Goal: Transaction & Acquisition: Purchase product/service

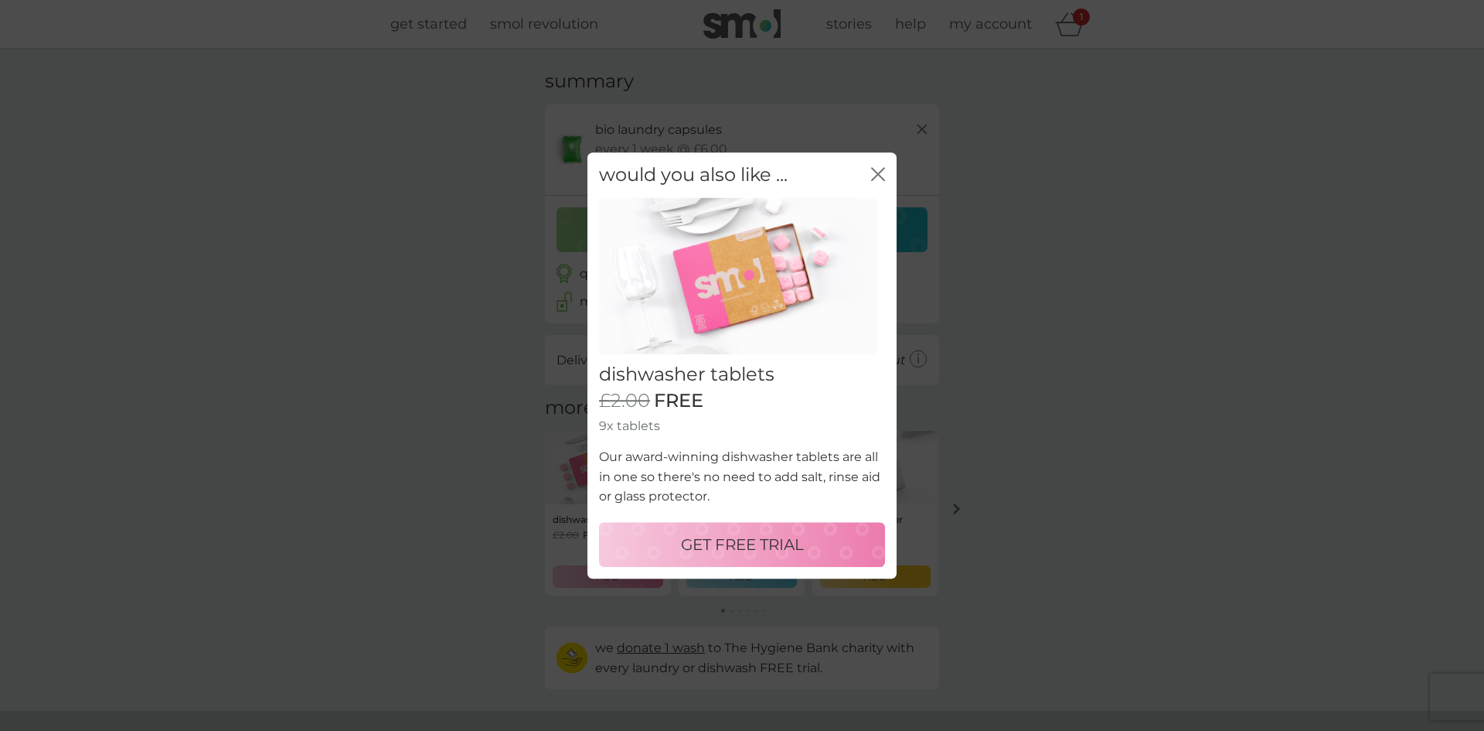
click at [874, 170] on icon "close" at bounding box center [875, 174] width 6 height 12
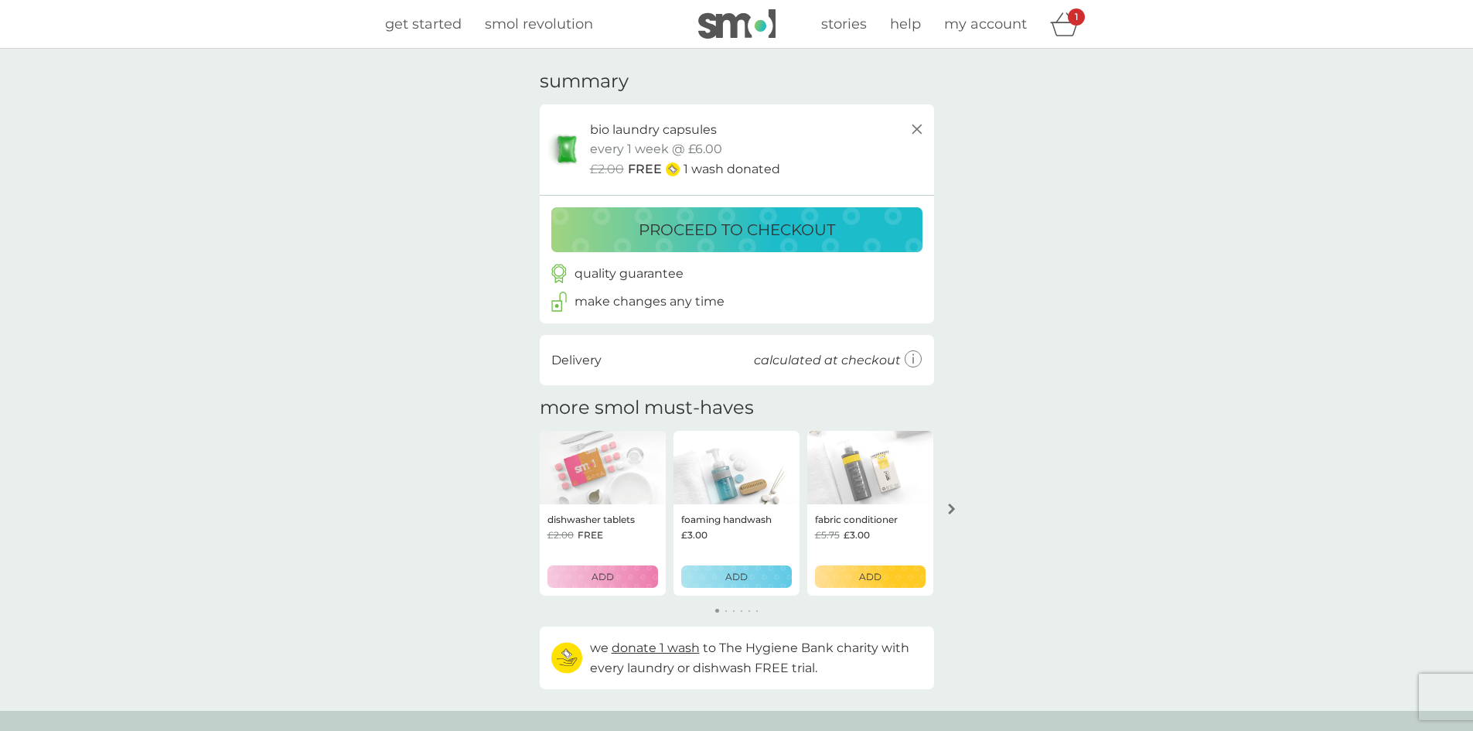
click at [768, 239] on p "proceed to checkout" at bounding box center [737, 229] width 196 height 25
click at [601, 581] on p "ADD" at bounding box center [602, 576] width 22 height 15
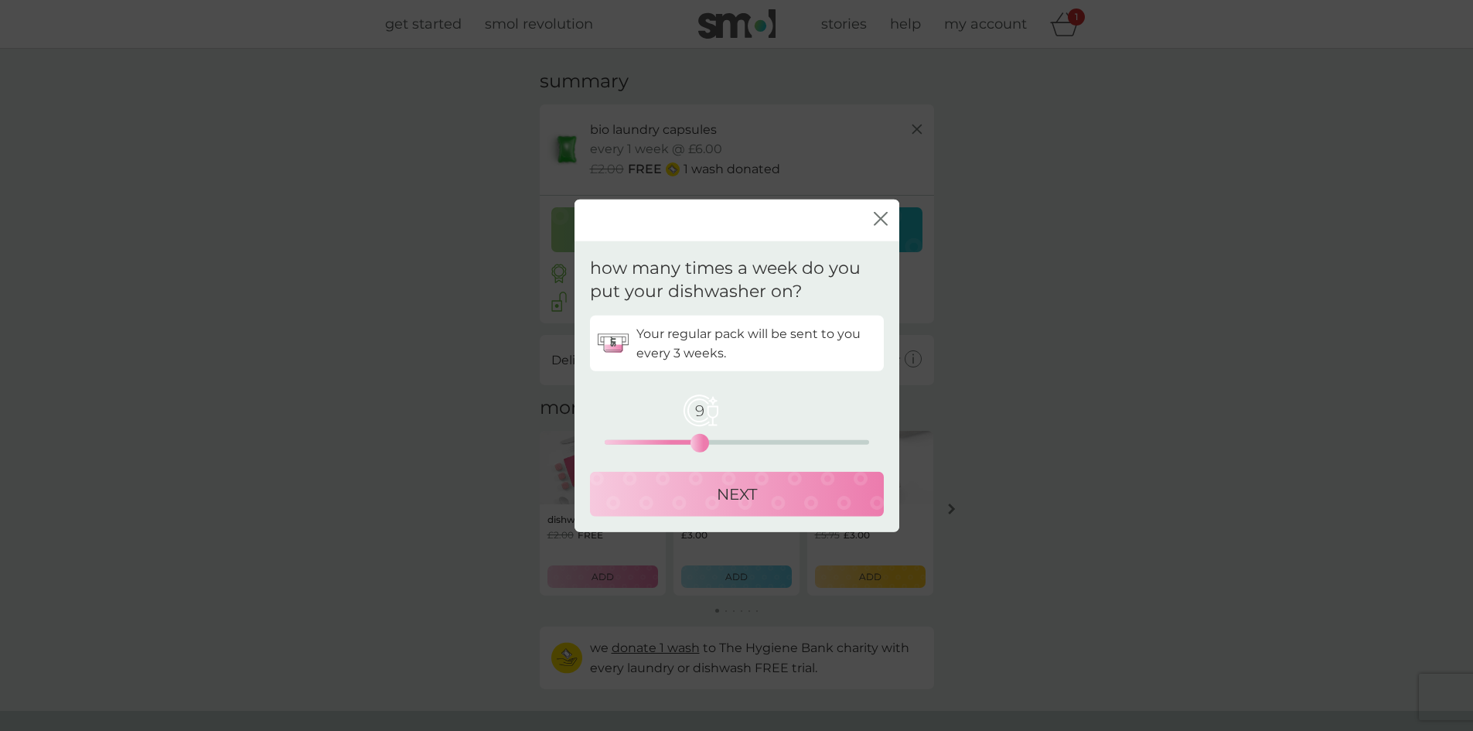
drag, startPoint x: 607, startPoint y: 440, endPoint x: 700, endPoint y: 464, distance: 95.8
click at [700, 464] on div "Your regular pack will be sent to you every 3 weeks. 9 0 12.5 25 NEXT" at bounding box center [737, 415] width 294 height 201
click at [727, 500] on p "NEXT" at bounding box center [737, 494] width 40 height 25
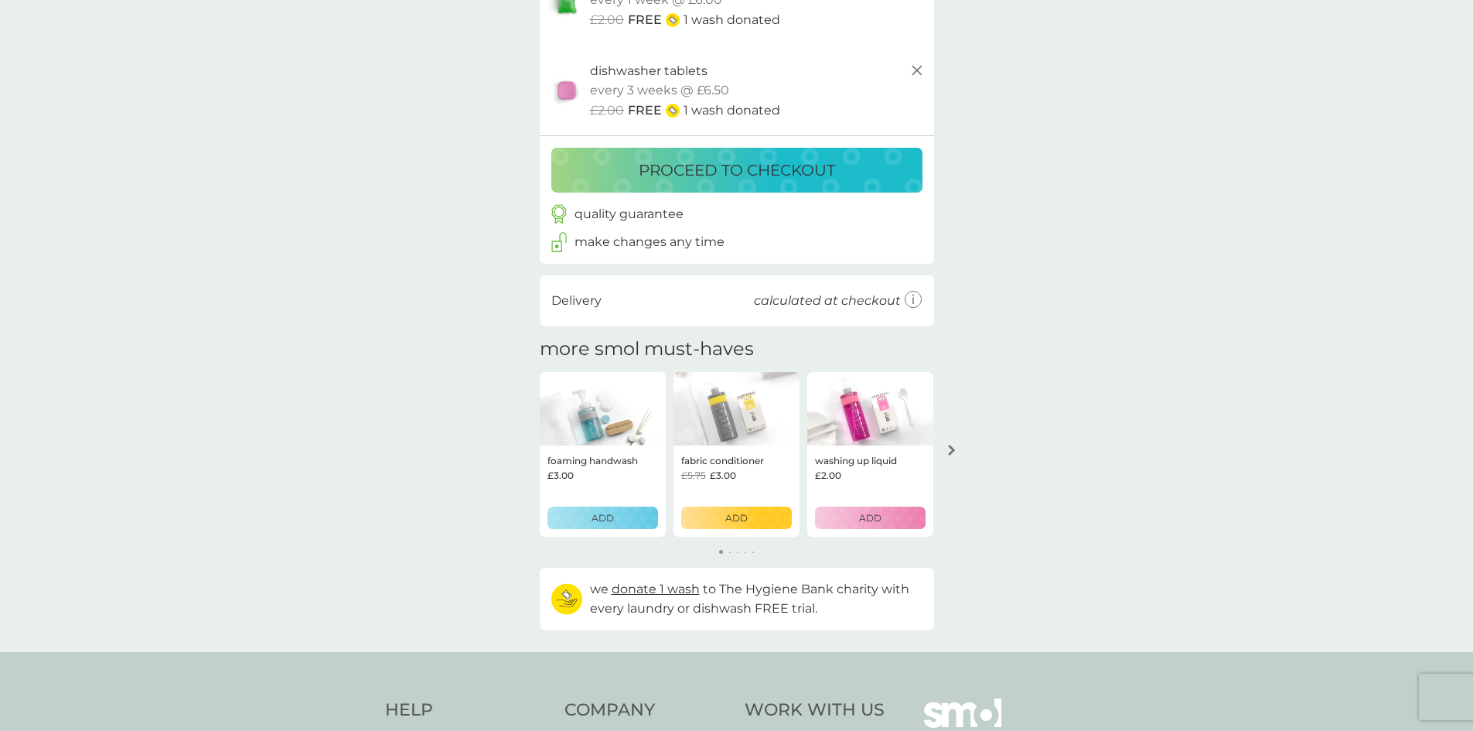
scroll to position [155, 0]
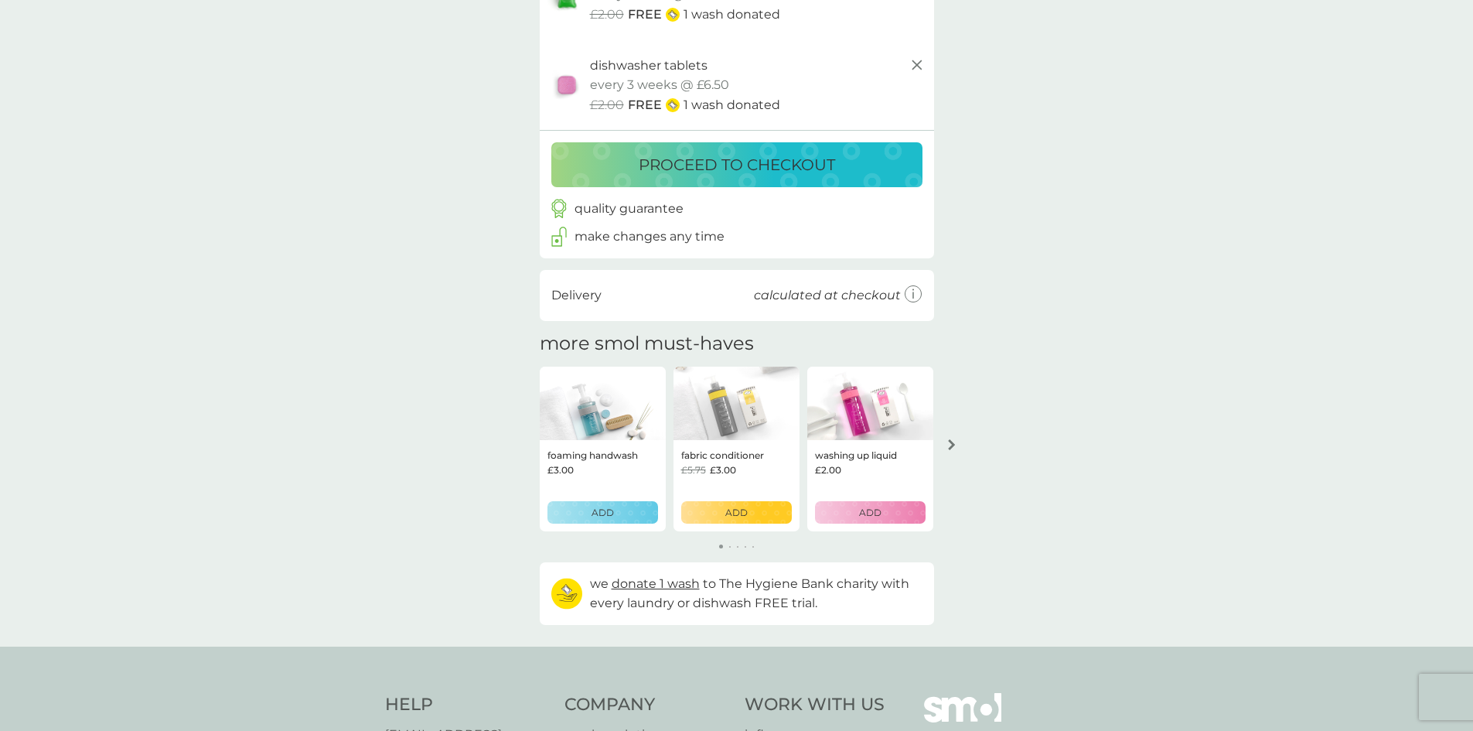
click at [952, 438] on button "arrow right" at bounding box center [952, 445] width 26 height 28
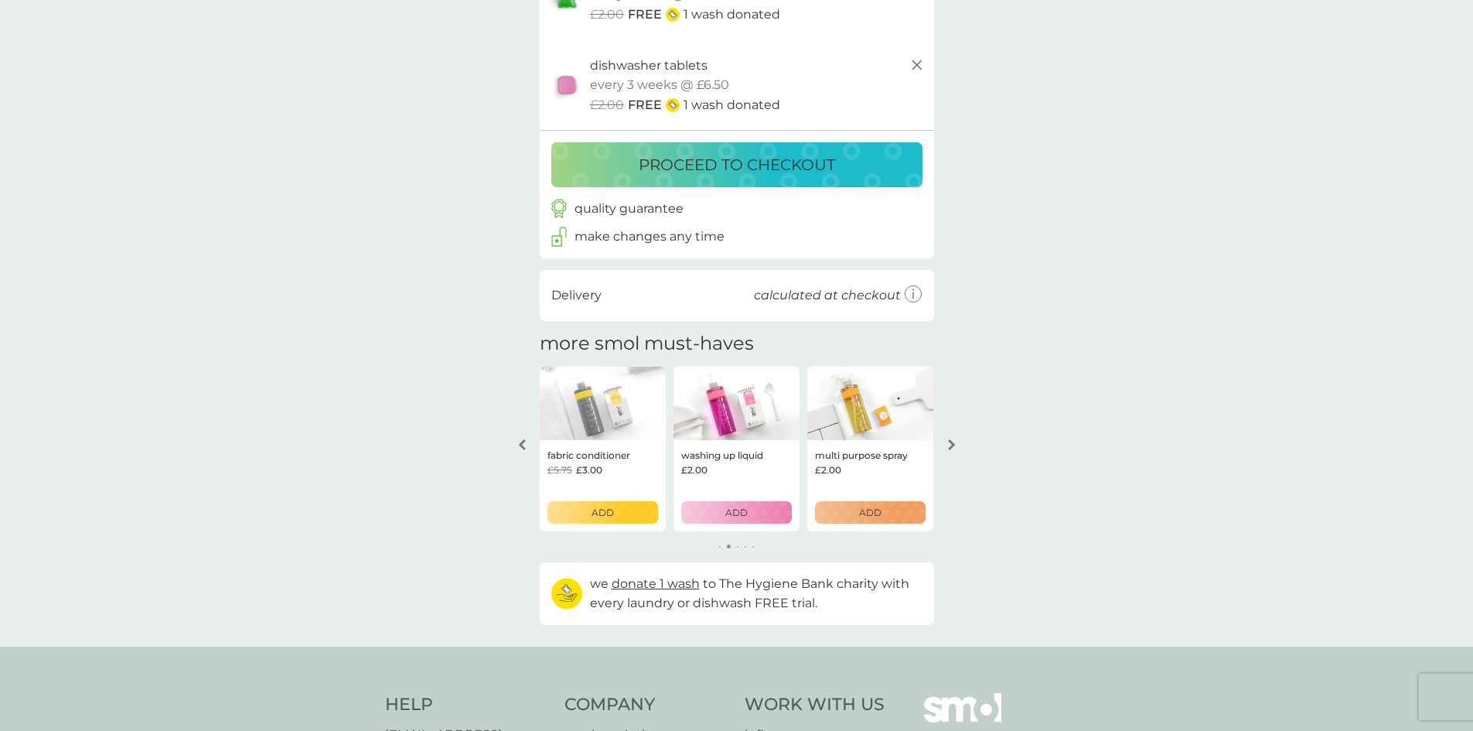
click at [952, 440] on icon "arrow right" at bounding box center [952, 444] width 8 height 11
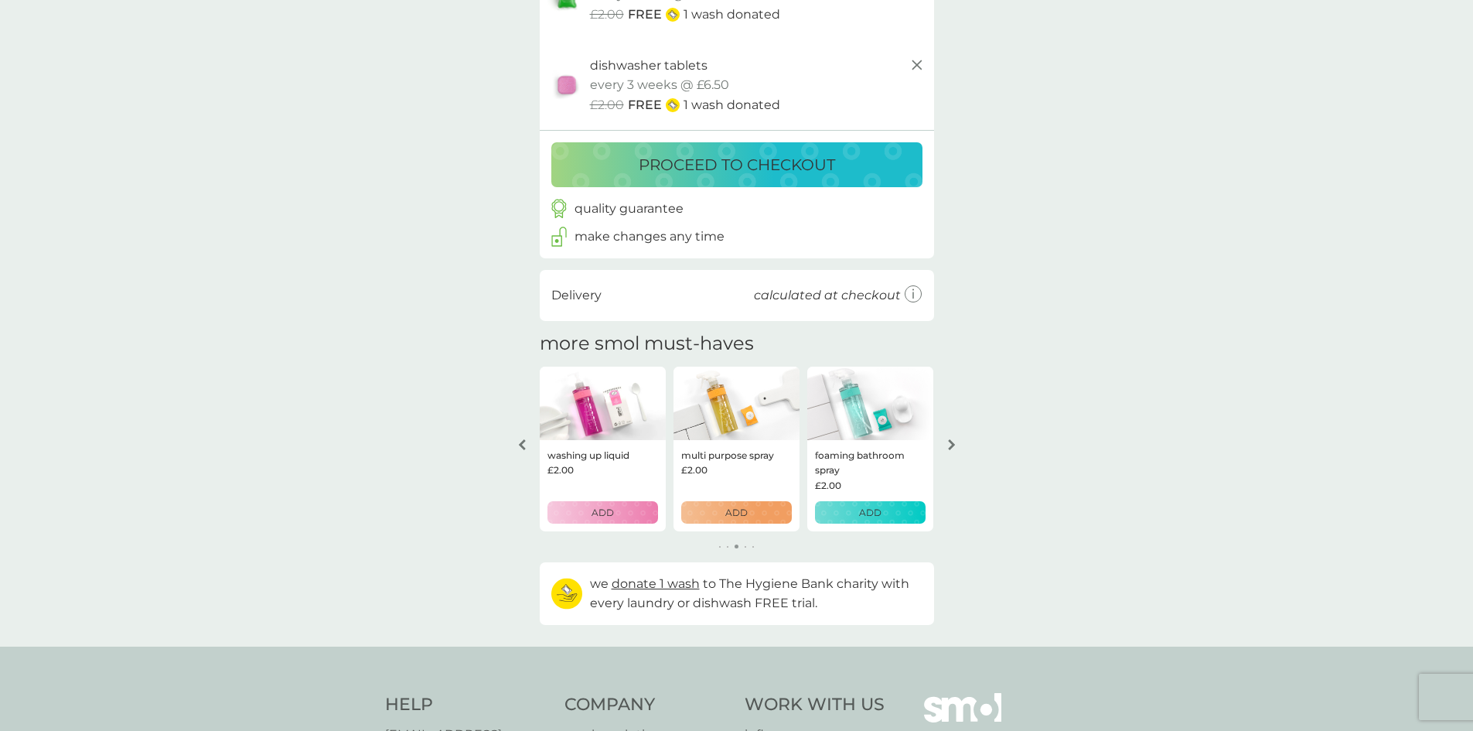
click at [952, 440] on icon "arrow right" at bounding box center [952, 444] width 8 height 11
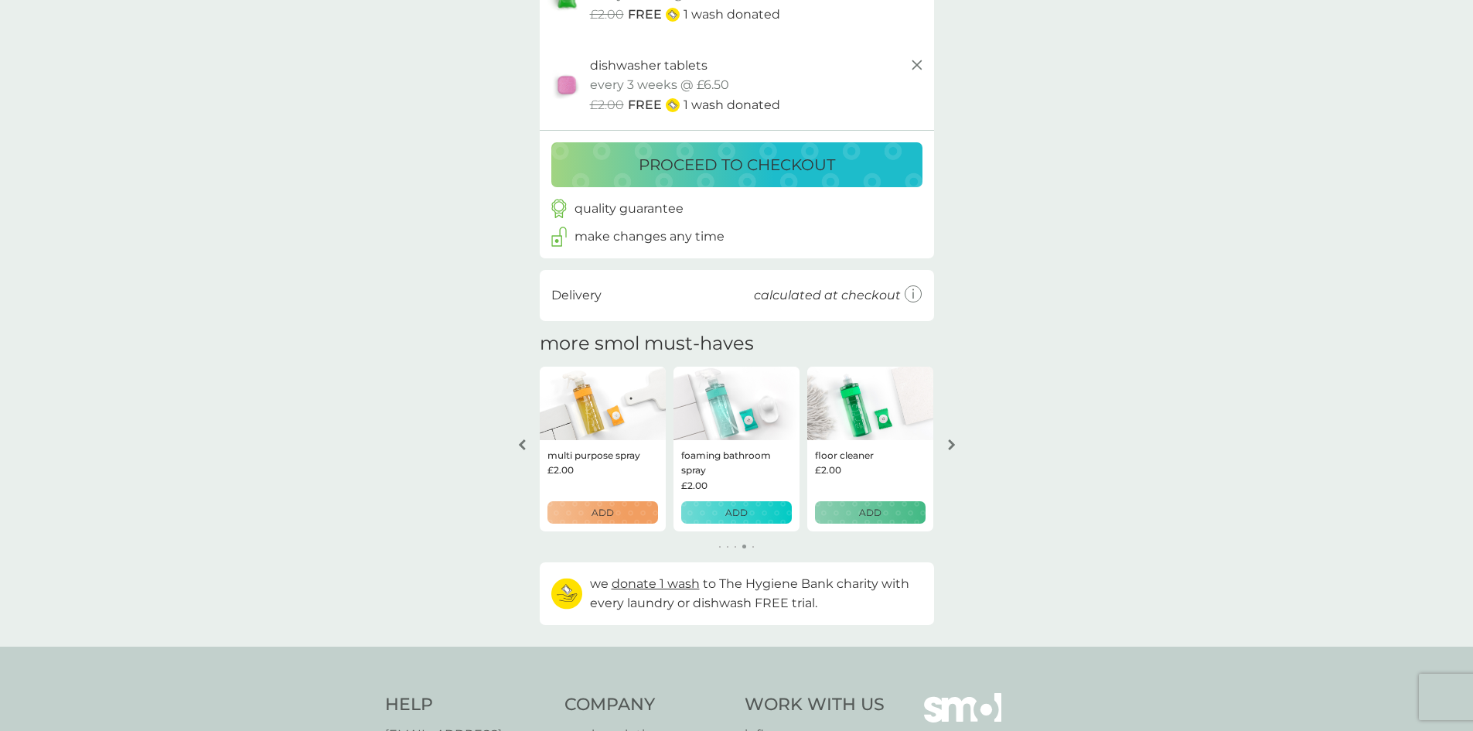
click at [952, 440] on icon "arrow right" at bounding box center [952, 444] width 8 height 11
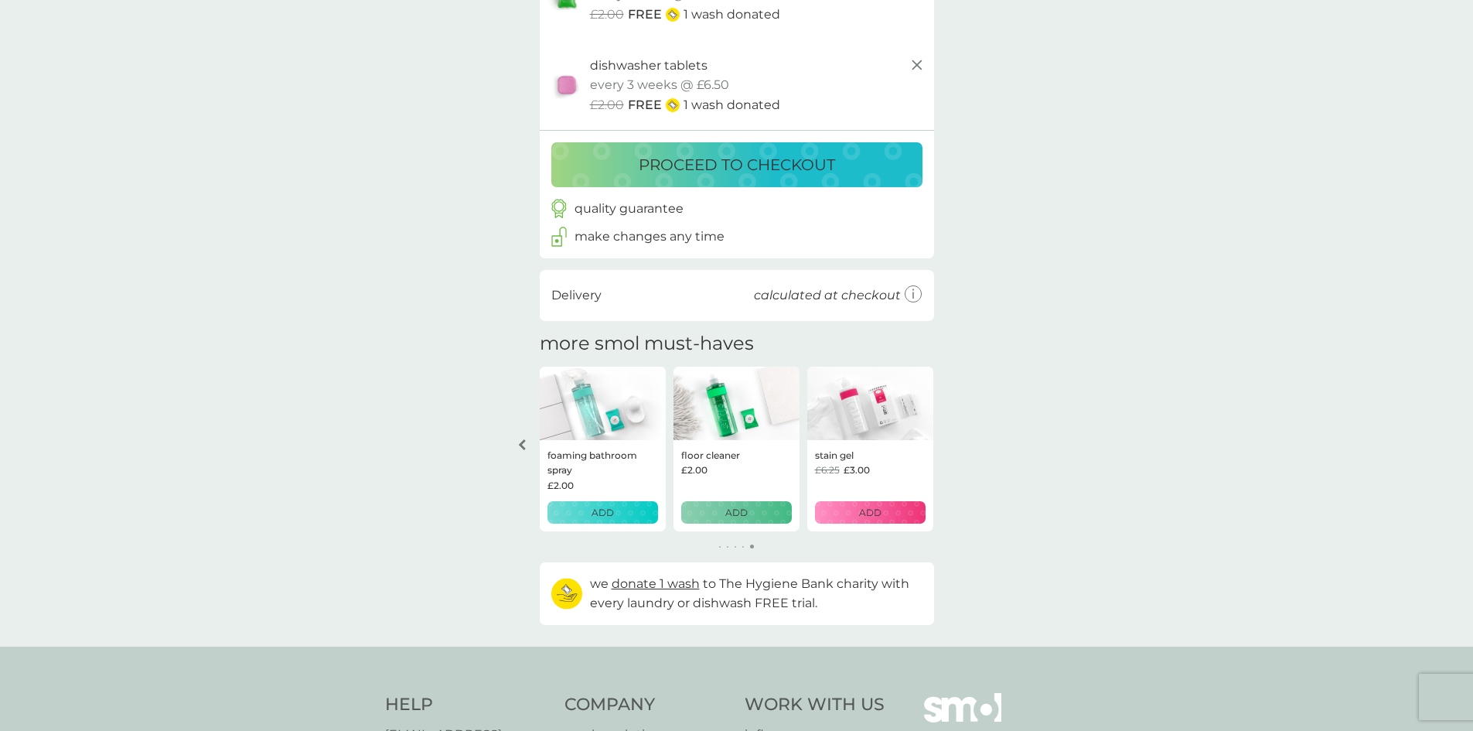
click at [952, 440] on div "your basket summary bio laundry capsules trial pack every 1 week @ £6.00 £2.00 …" at bounding box center [736, 270] width 1473 height 752
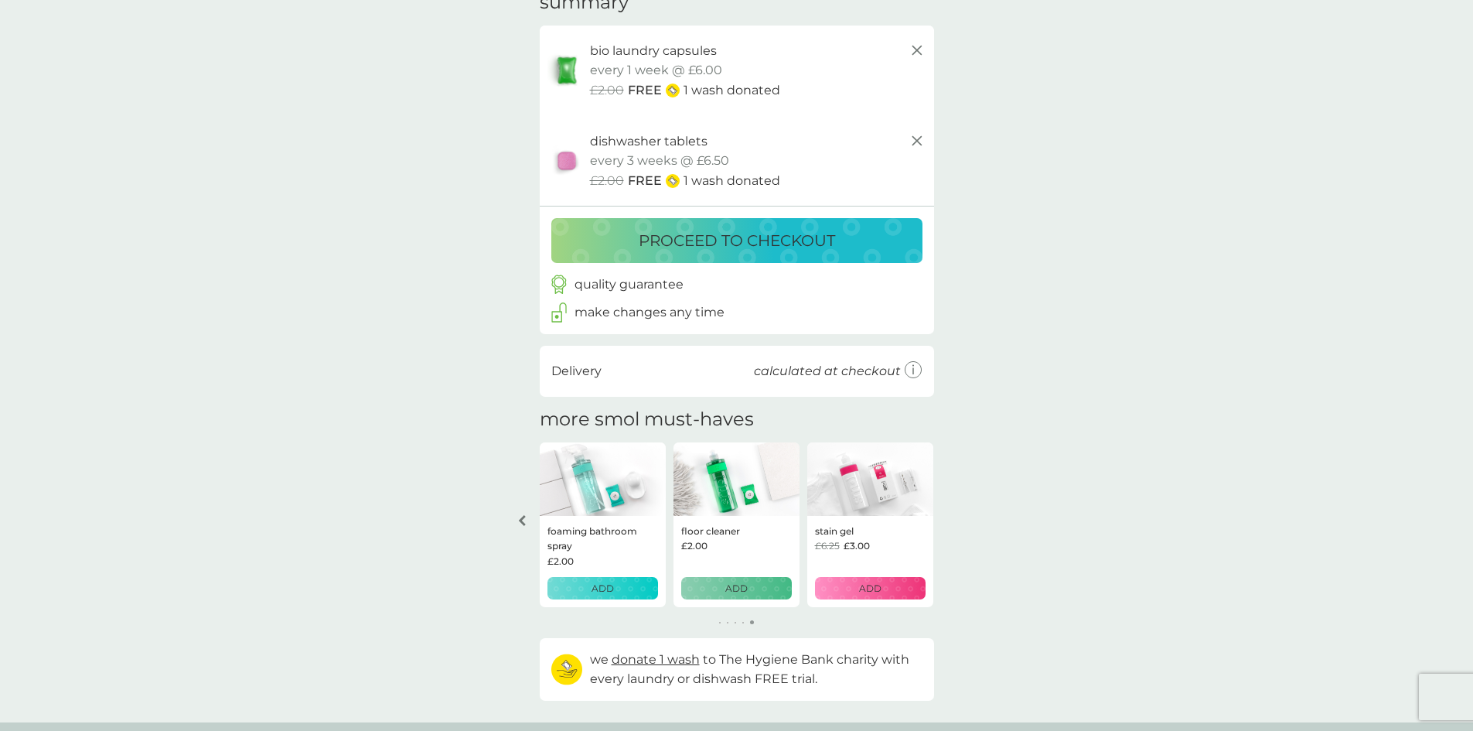
scroll to position [77, 0]
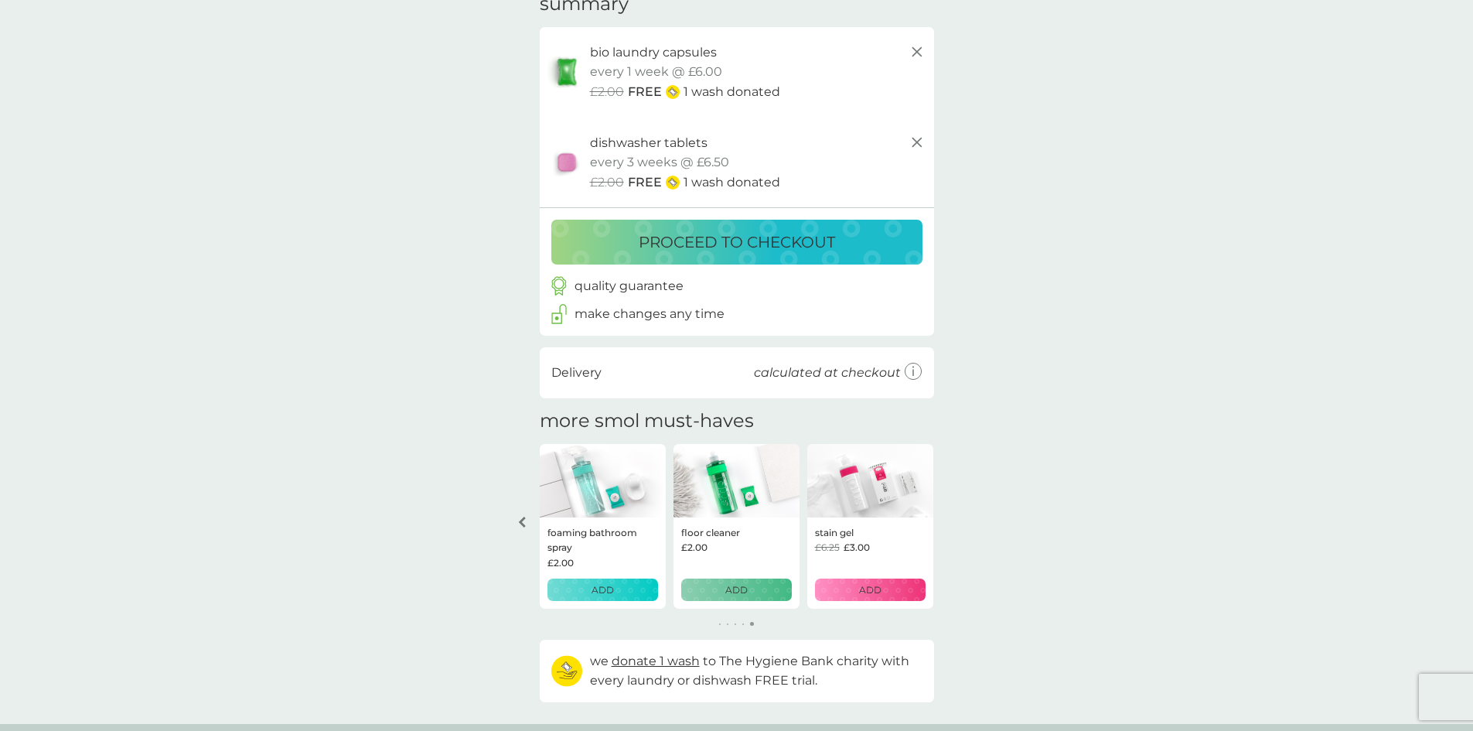
click at [521, 523] on icon "arrow left" at bounding box center [521, 521] width 7 height 11
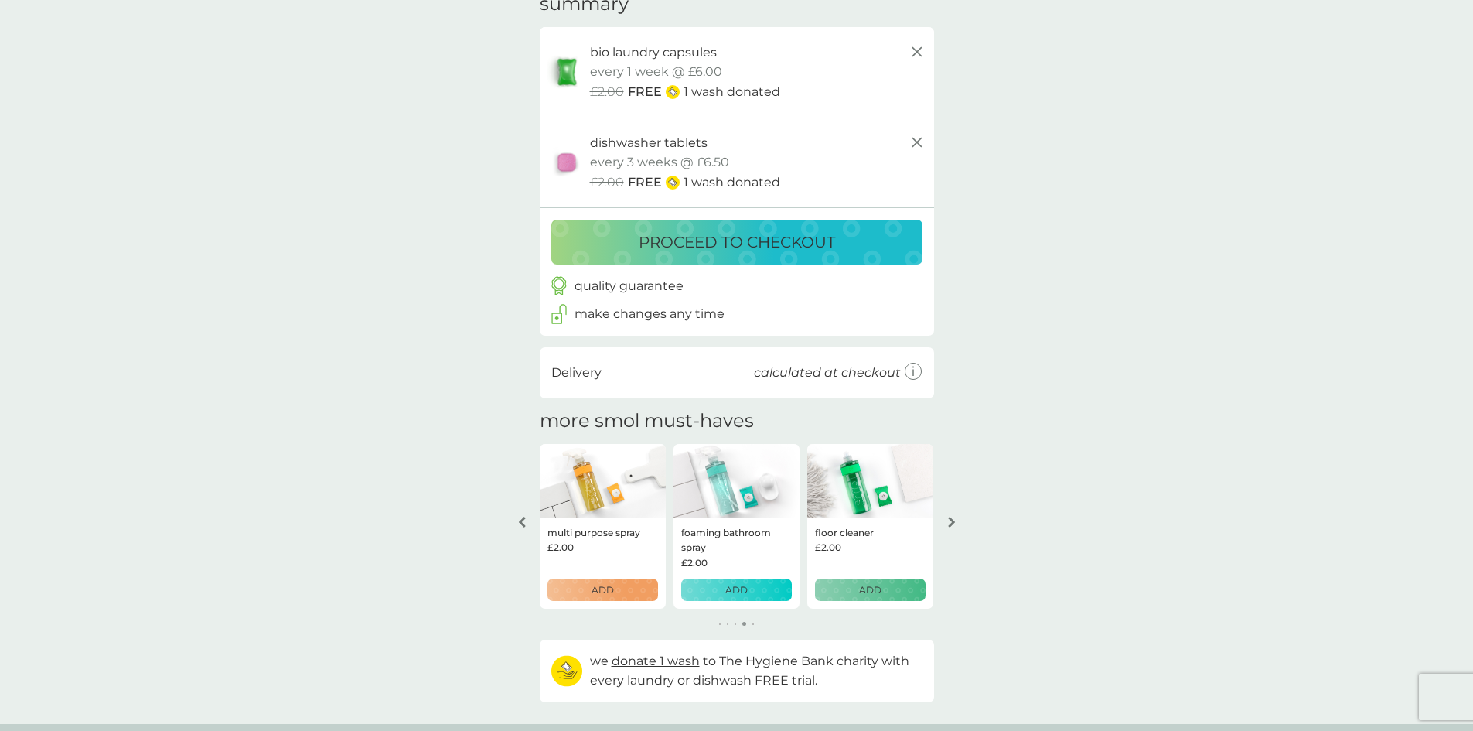
click at [521, 523] on icon "arrow left" at bounding box center [521, 521] width 7 height 11
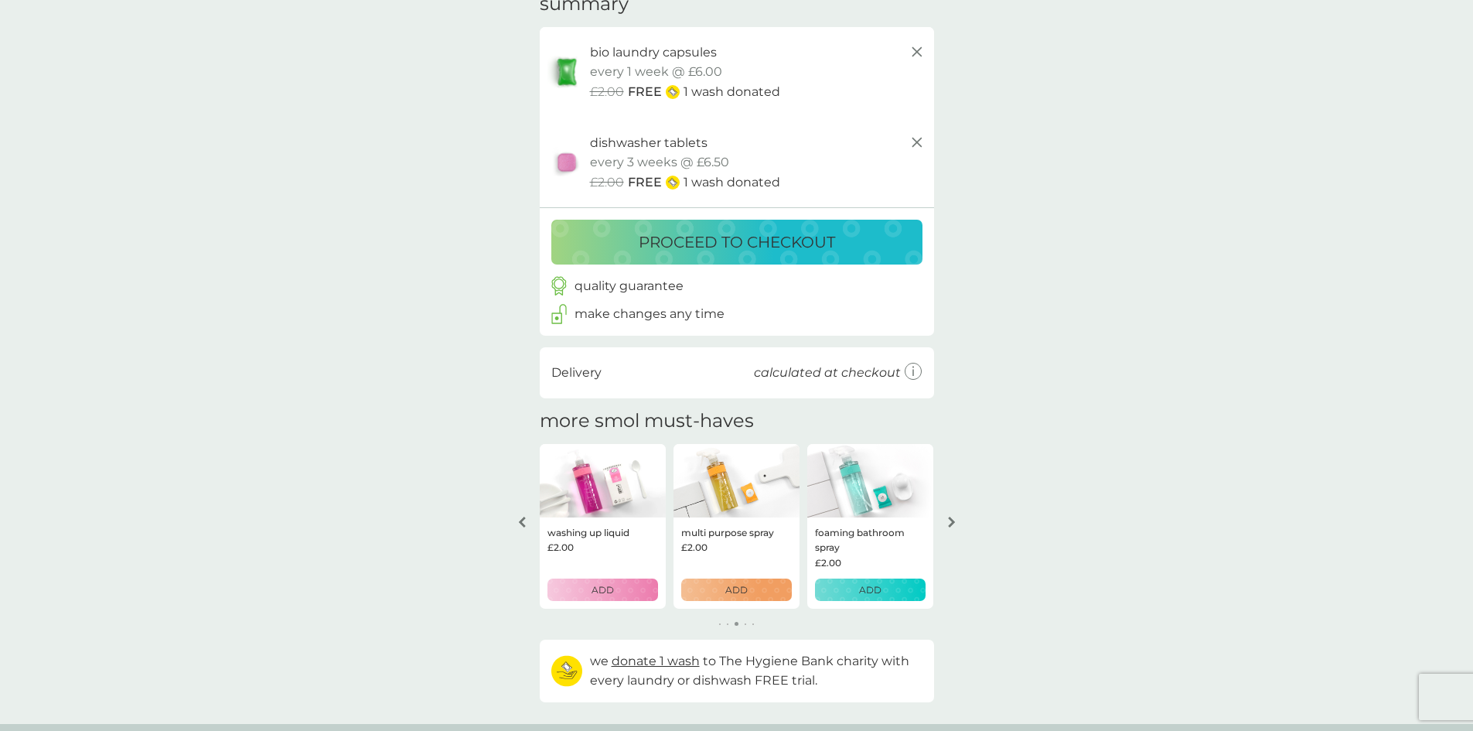
click at [521, 523] on icon "arrow left" at bounding box center [521, 521] width 7 height 11
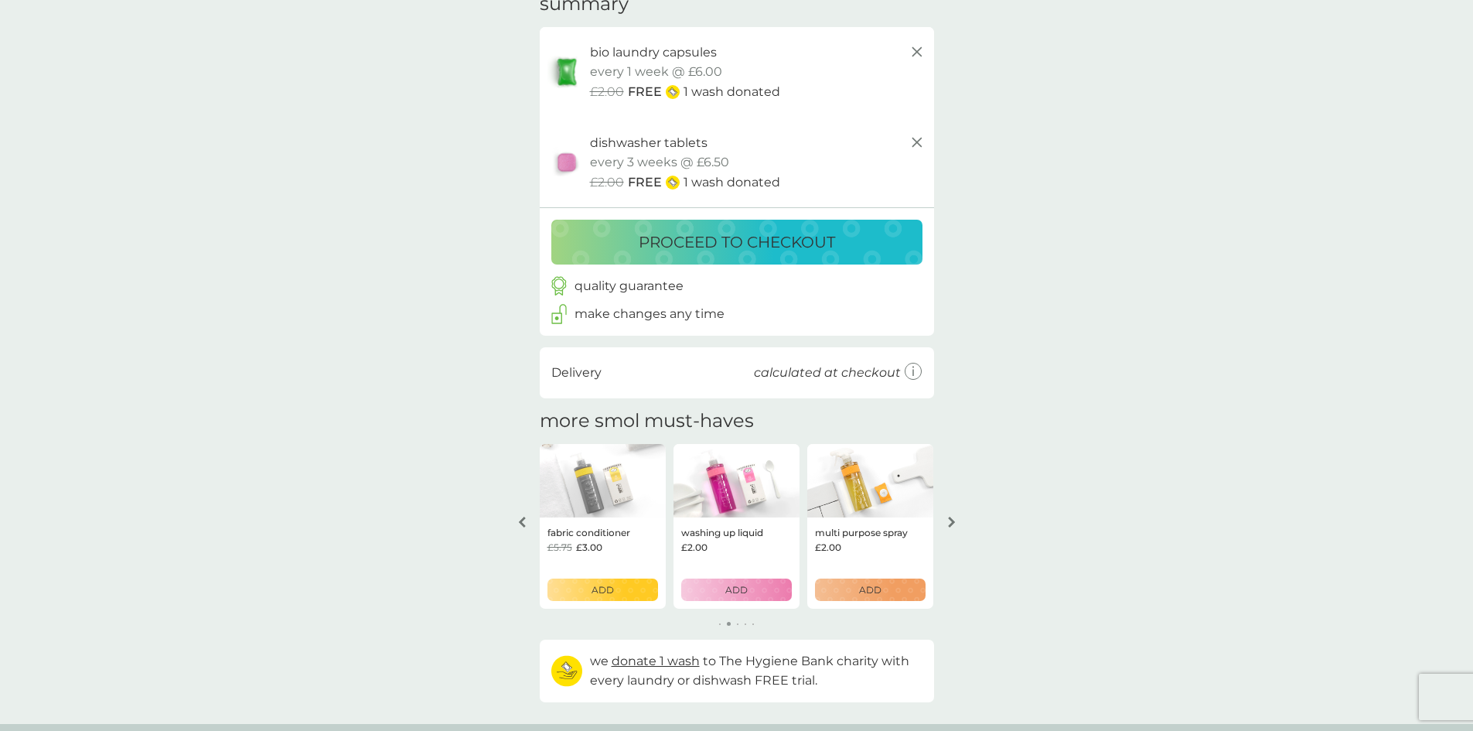
click at [521, 523] on icon "arrow left" at bounding box center [521, 521] width 7 height 11
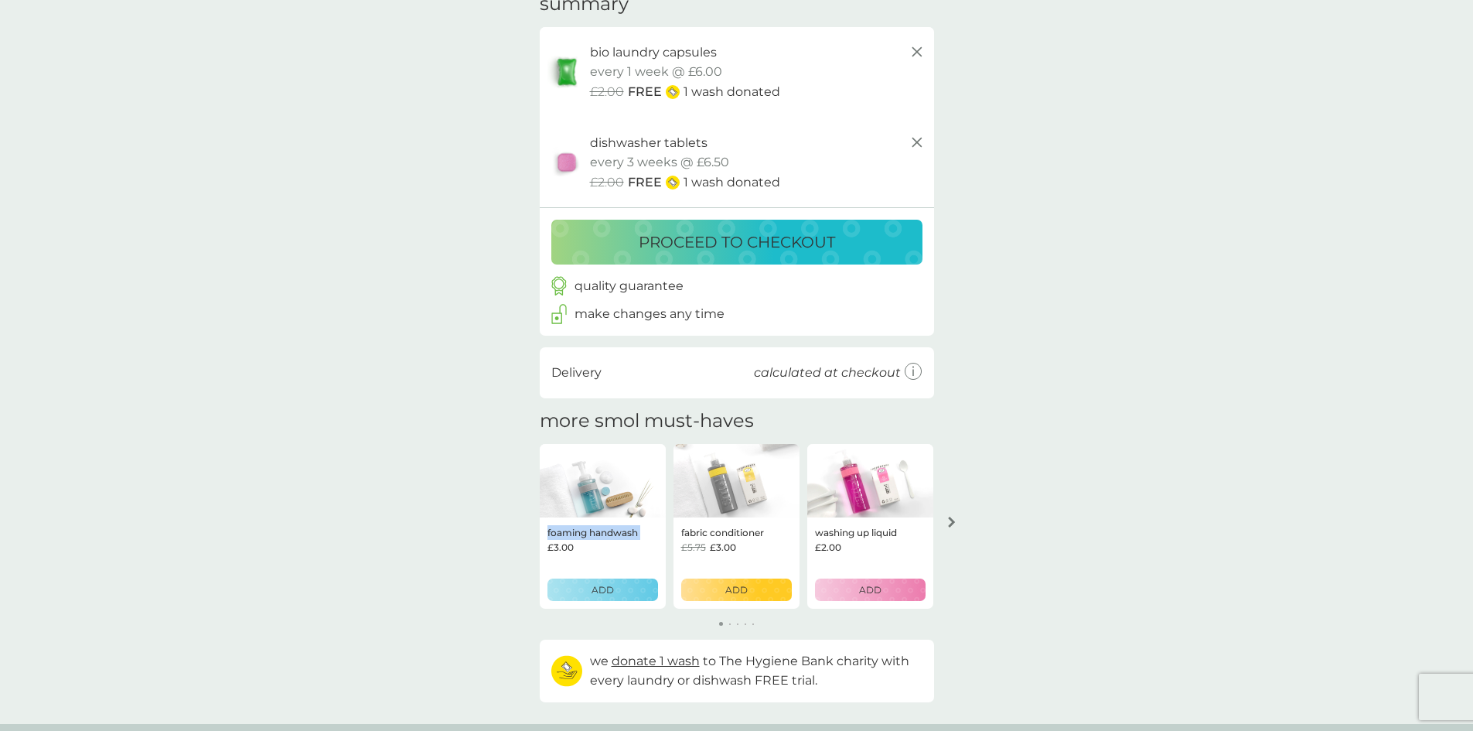
click at [521, 523] on div "your basket summary bio laundry capsules trial pack every 1 week @ £6.00 £2.00 …" at bounding box center [736, 347] width 1473 height 752
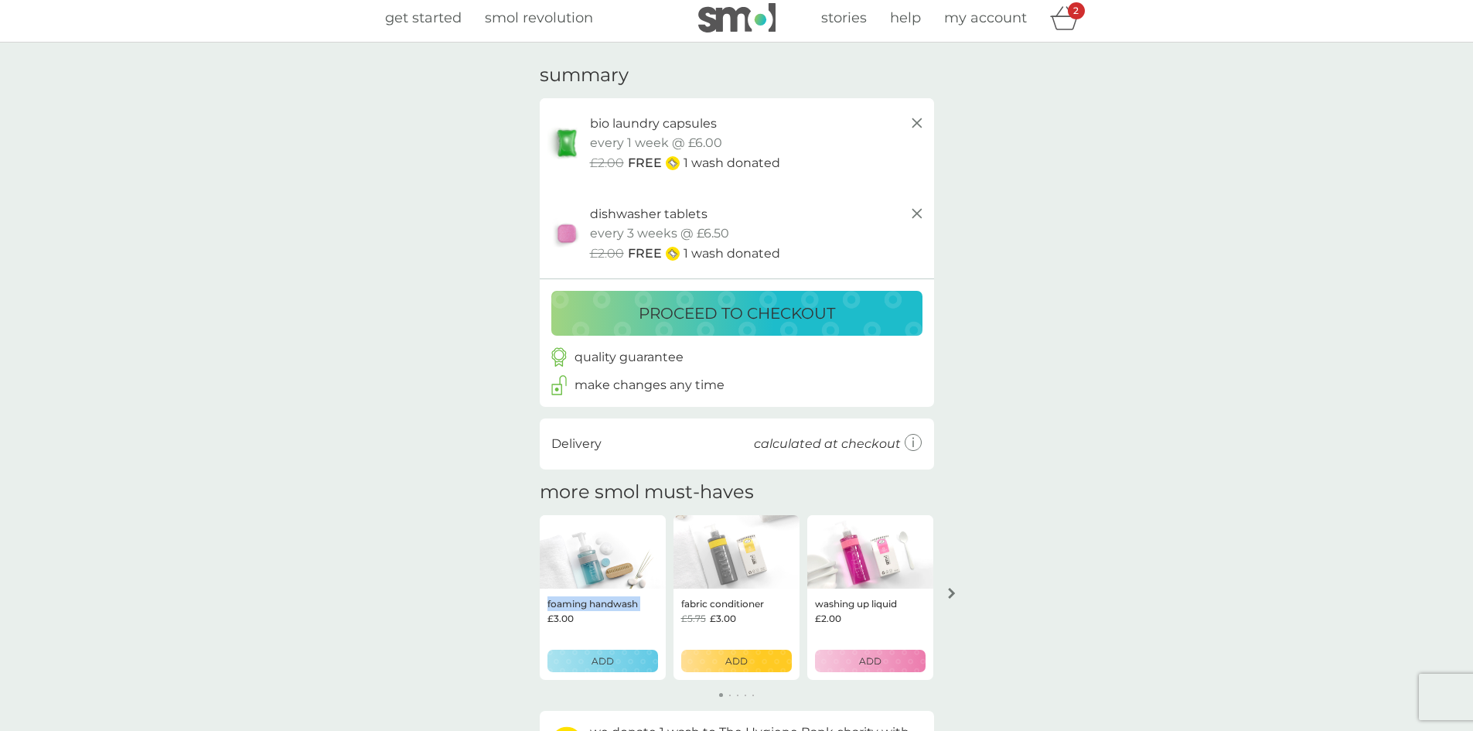
scroll to position [0, 0]
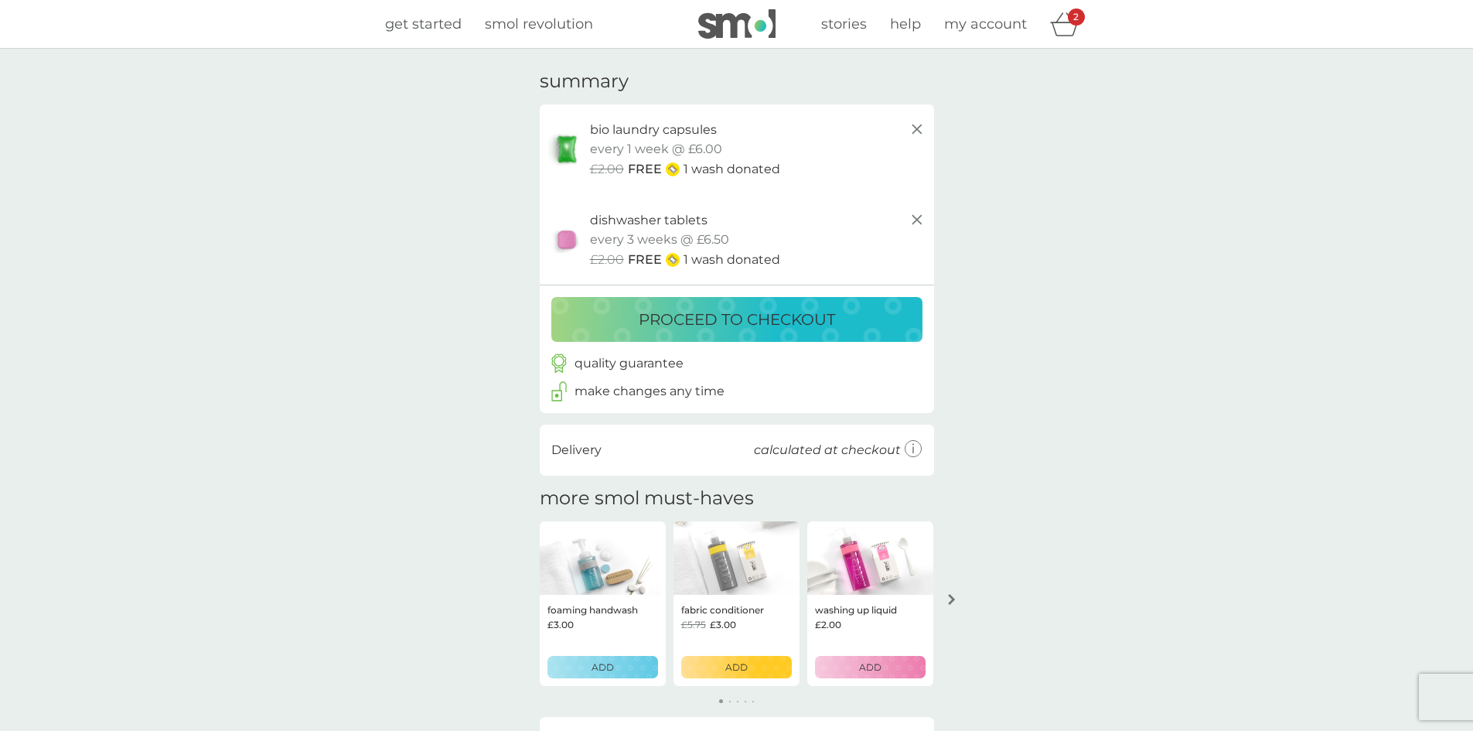
click at [1067, 26] on icon "basket" at bounding box center [1064, 24] width 29 height 24
click at [820, 315] on p "proceed to checkout" at bounding box center [737, 319] width 196 height 25
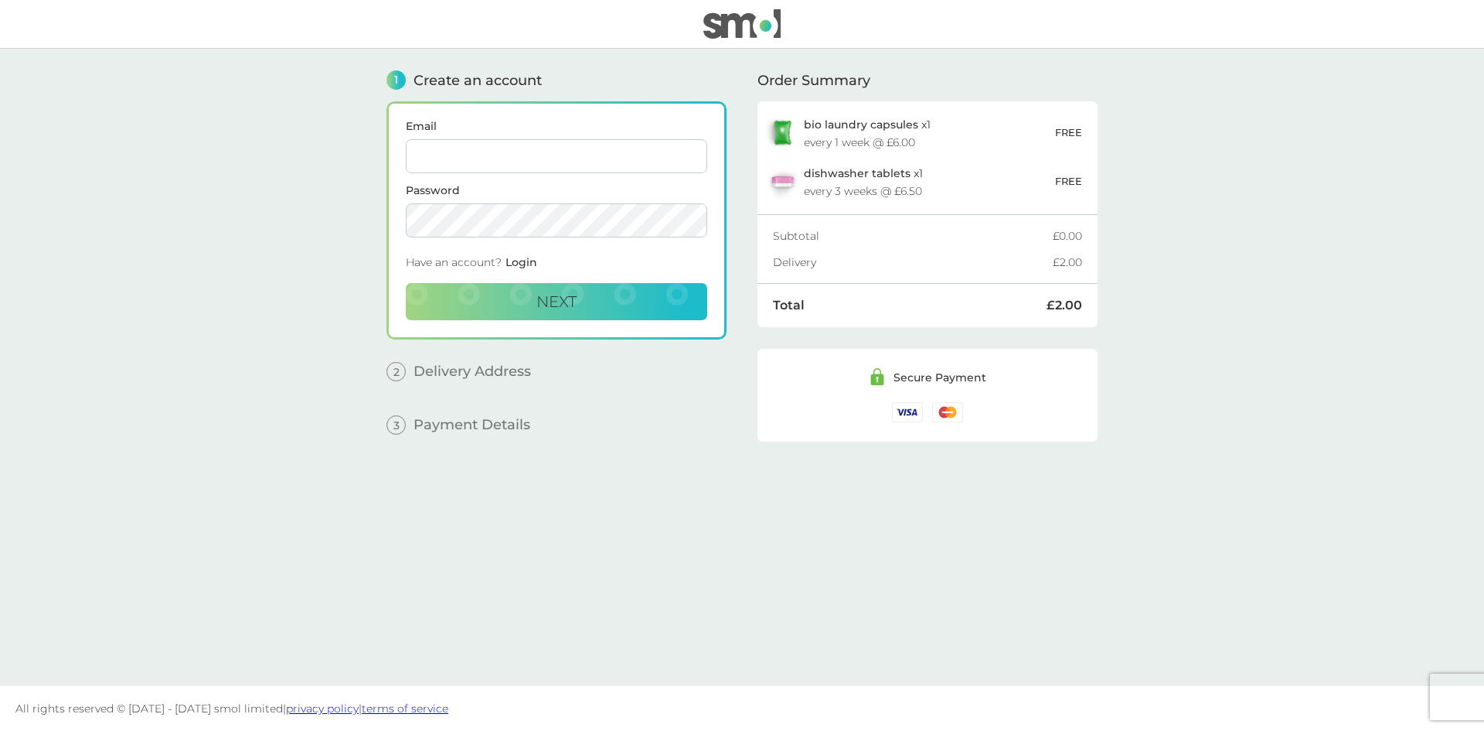
click at [506, 151] on input "Email" at bounding box center [557, 156] width 302 height 34
type input "[EMAIL_ADDRESS][DOMAIN_NAME]"
click at [550, 302] on span "Next" at bounding box center [557, 301] width 40 height 19
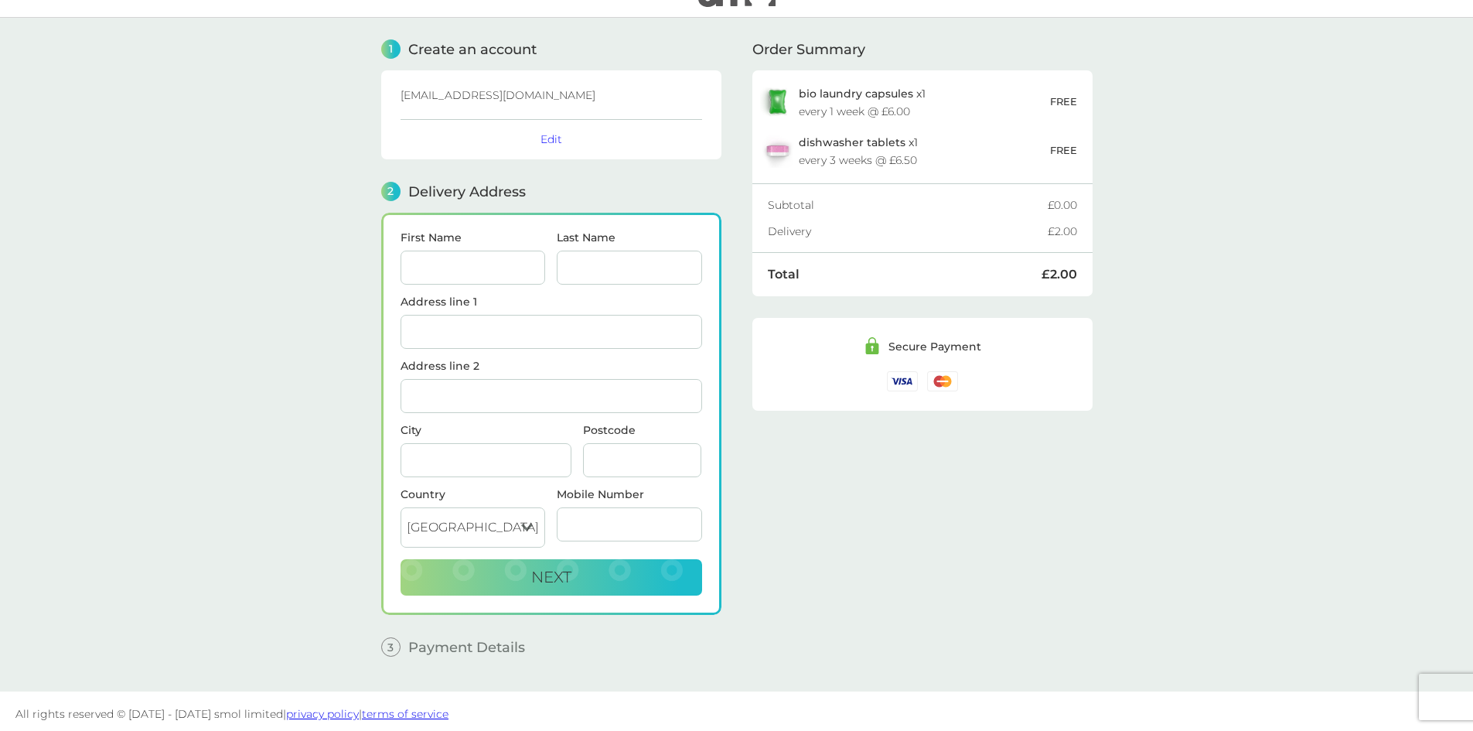
scroll to position [36, 0]
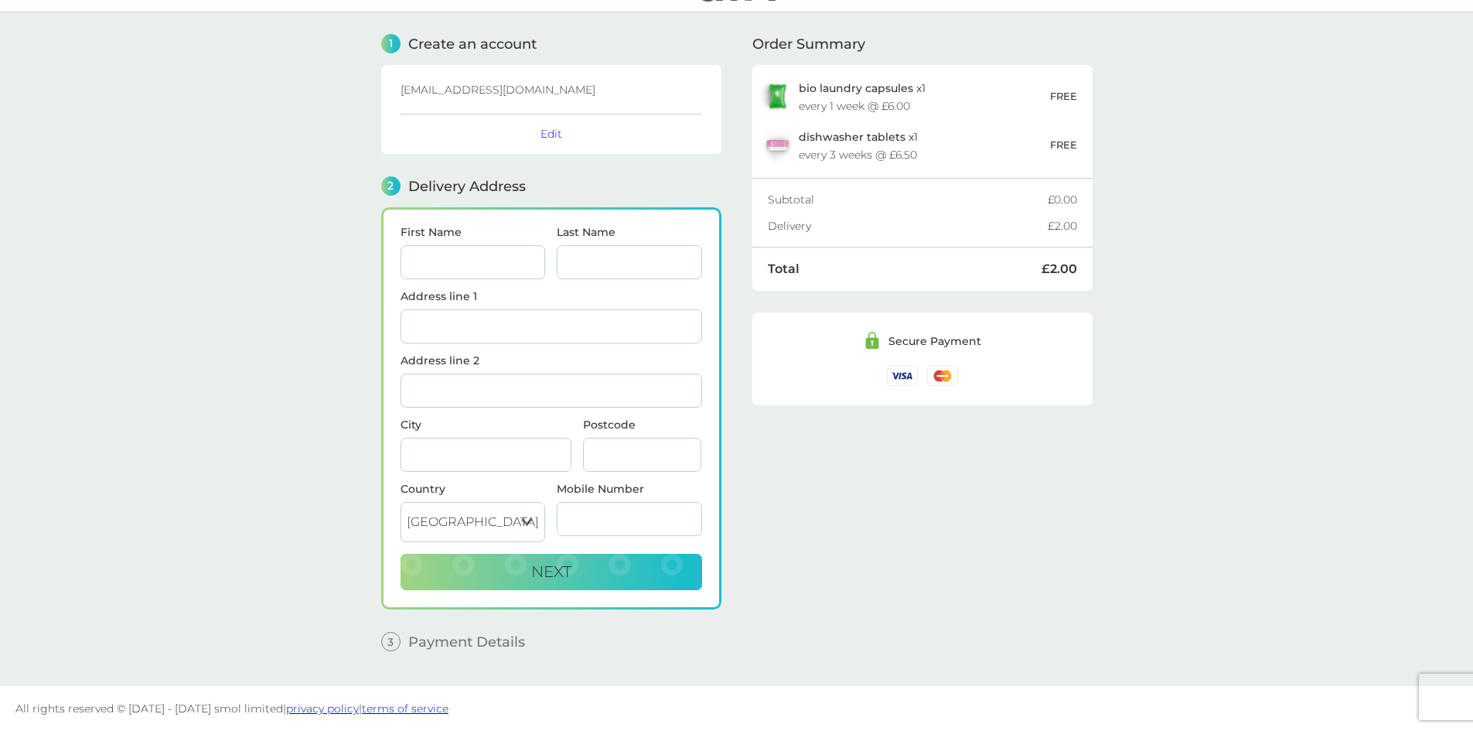
click at [472, 264] on input "First Name" at bounding box center [472, 262] width 145 height 34
type input "zoe"
click at [586, 263] on input "Last Name" at bounding box center [629, 262] width 145 height 34
type input "[PERSON_NAME]"
click at [555, 327] on input "Address line 1" at bounding box center [551, 326] width 302 height 34
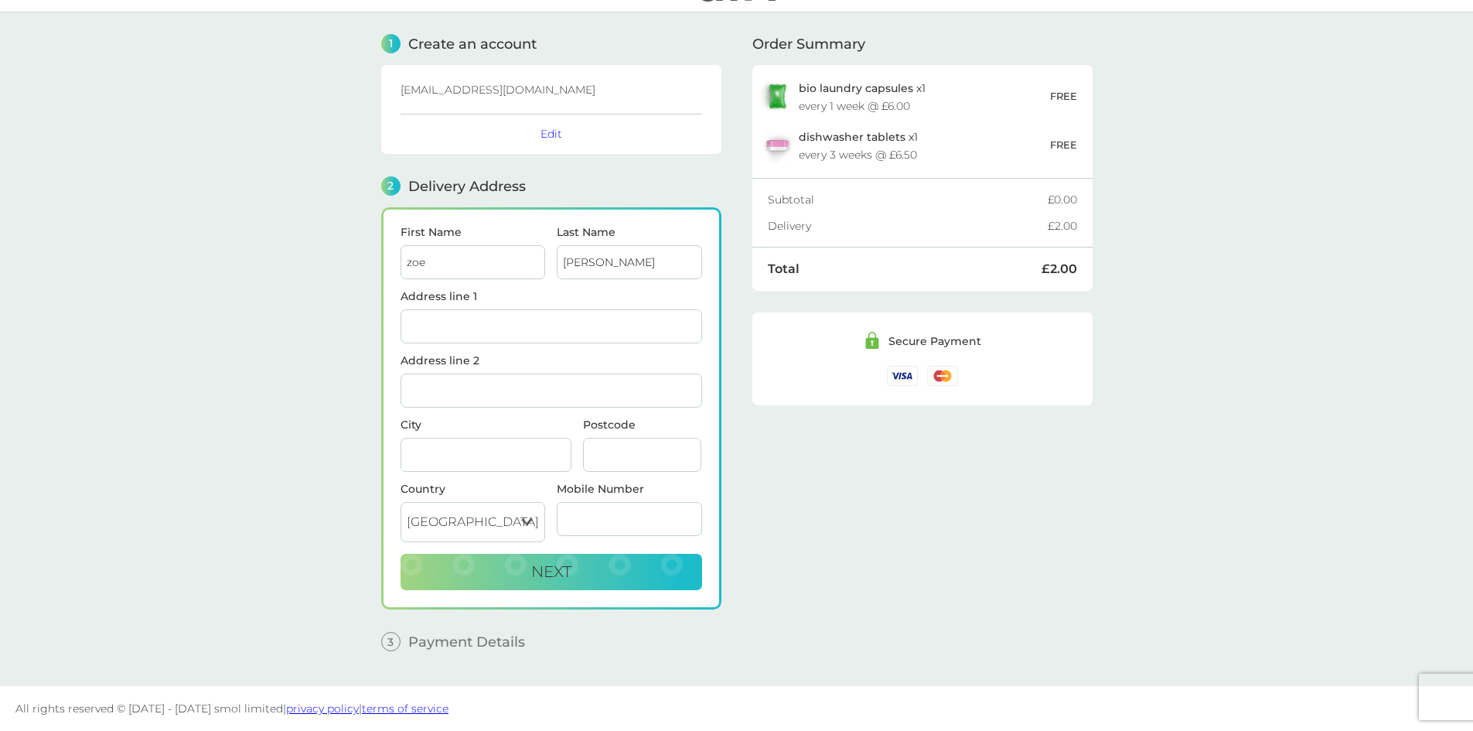
type input "[STREET_ADDRESS][PERSON_NAME]"
type input "Gainsborough"
type input "DN21 1GB"
type input "07354889220"
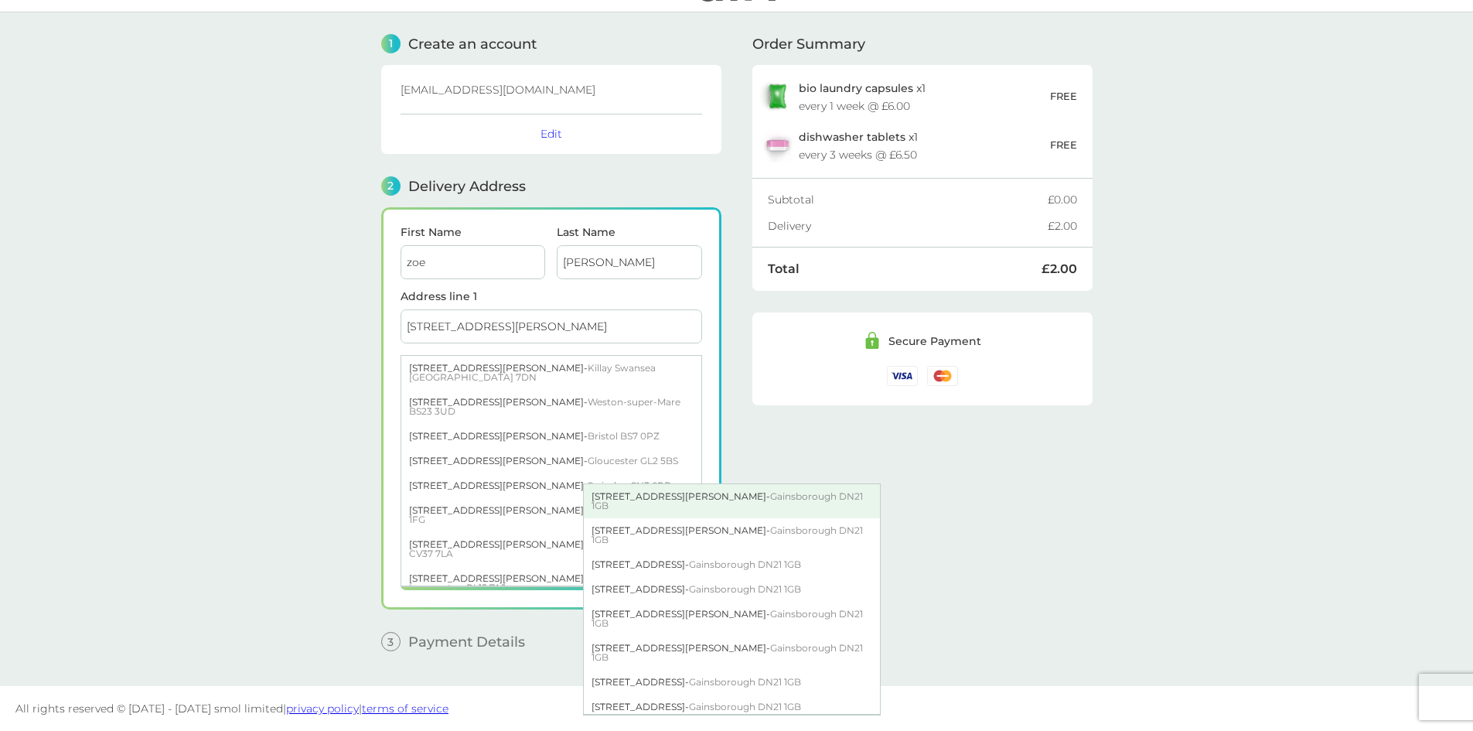
click at [700, 496] on span "Gainsborough DN21 1GB" at bounding box center [726, 500] width 271 height 21
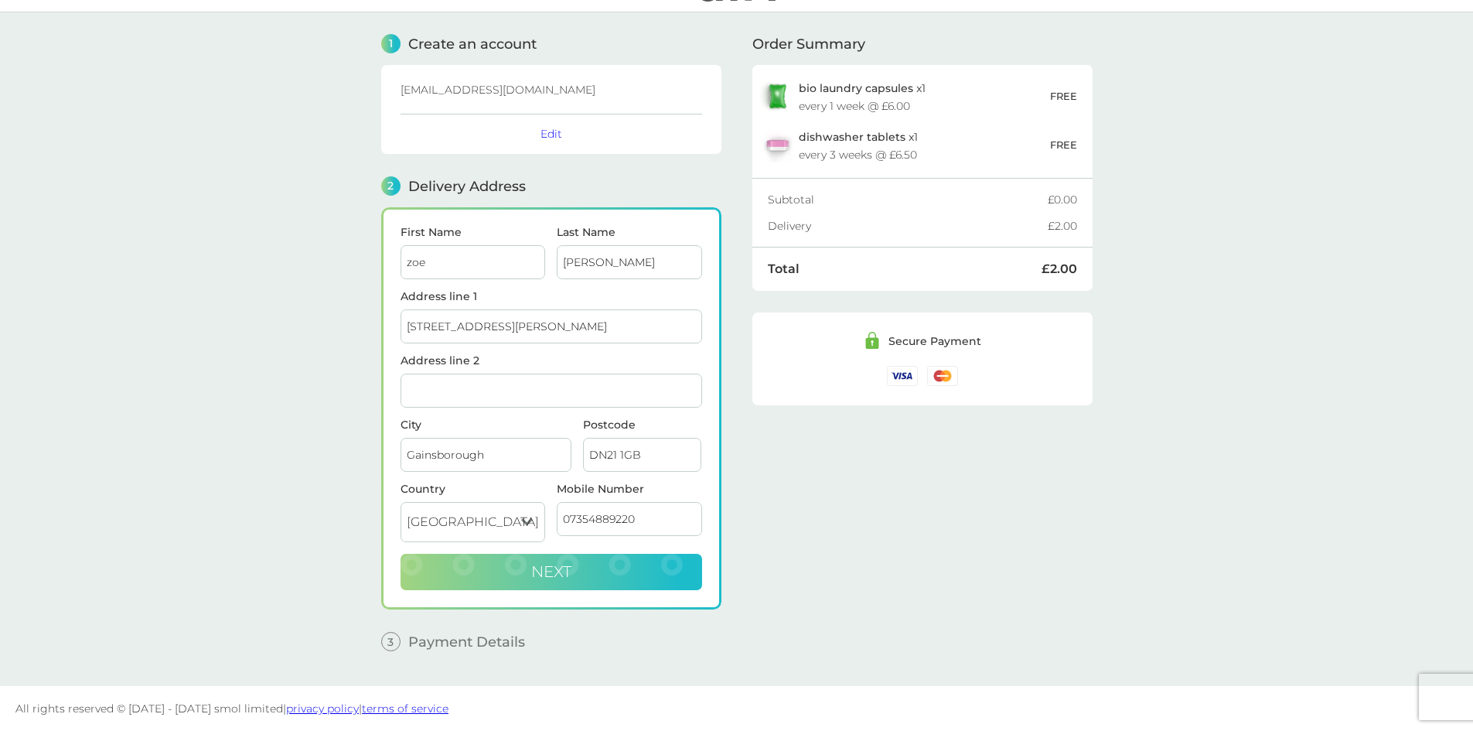
click at [558, 579] on span "Next" at bounding box center [551, 571] width 40 height 19
checkbox input "true"
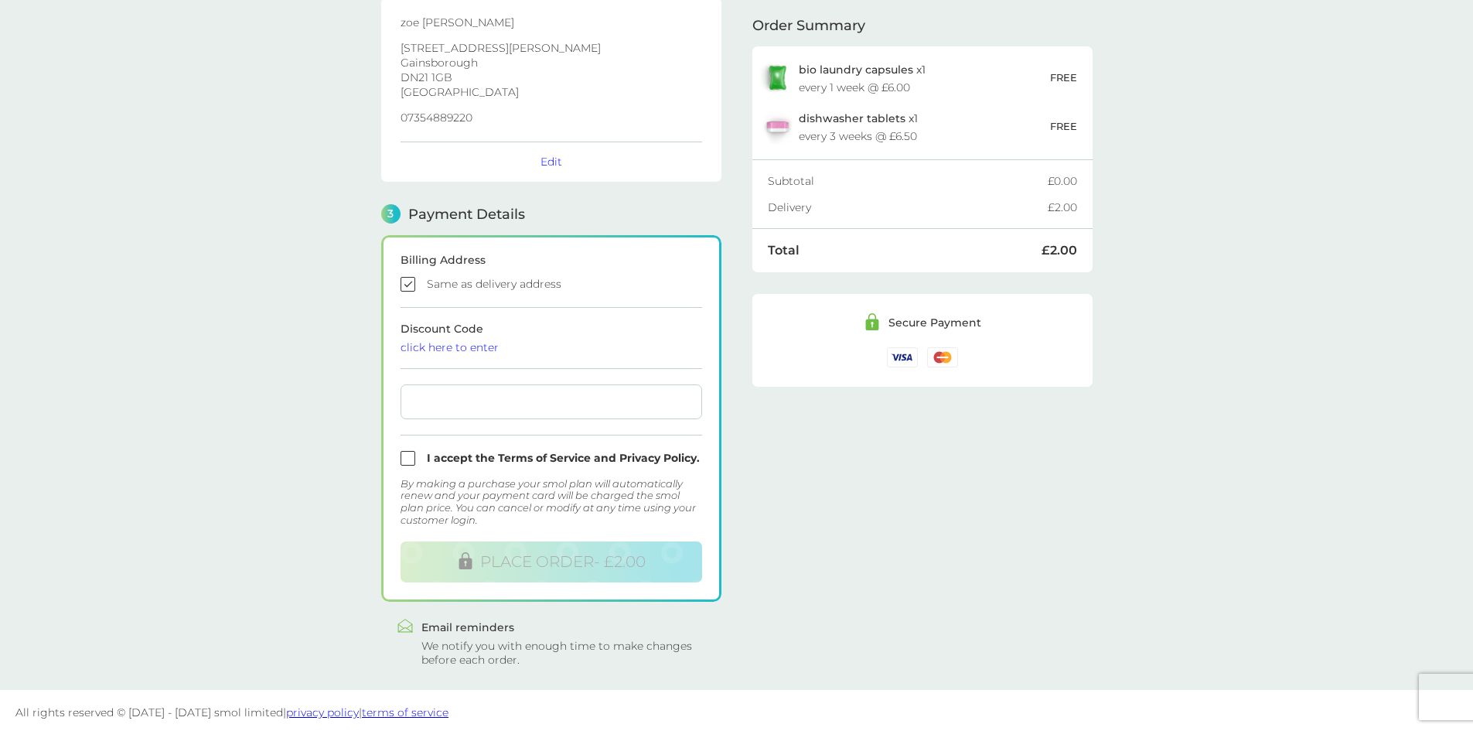
scroll to position [250, 0]
